Goal: Find specific page/section: Find specific page/section

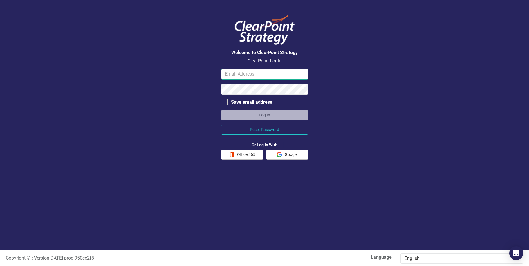
click at [268, 74] on input "email" at bounding box center [264, 74] width 87 height 11
type input "[EMAIL_ADDRESS][DOMAIN_NAME]"
click at [253, 155] on button "Office 365" at bounding box center [242, 154] width 42 height 10
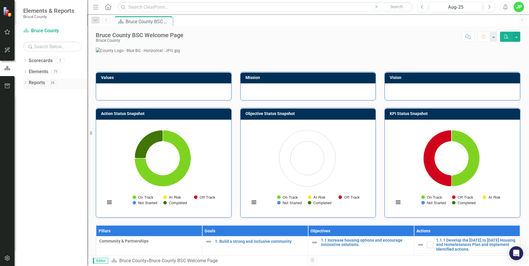
click at [37, 80] on link "Reports" at bounding box center [37, 82] width 16 height 7
click at [27, 83] on icon "Dropdown" at bounding box center [25, 82] width 4 height 3
click at [29, 92] on div "Dropdown" at bounding box center [26, 92] width 5 height 4
click at [29, 92] on icon "Dropdown" at bounding box center [28, 93] width 4 height 3
click at [28, 93] on icon "Dropdown" at bounding box center [27, 92] width 3 height 4
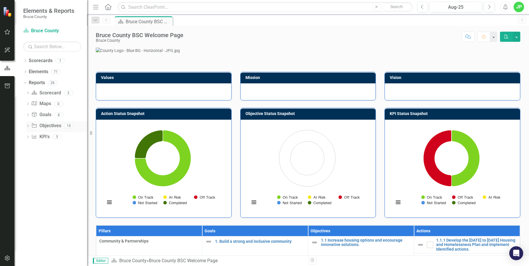
click at [53, 126] on link "Objective Objectives" at bounding box center [46, 125] width 30 height 7
click at [26, 124] on div "Dropdown" at bounding box center [28, 126] width 4 height 5
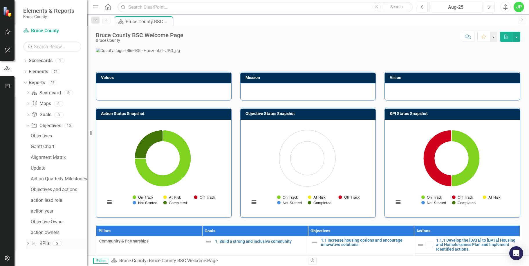
click at [27, 244] on icon "Dropdown" at bounding box center [28, 243] width 4 height 3
click at [59, 155] on div "Dashboard" at bounding box center [59, 157] width 56 height 5
